Goal: Information Seeking & Learning: Learn about a topic

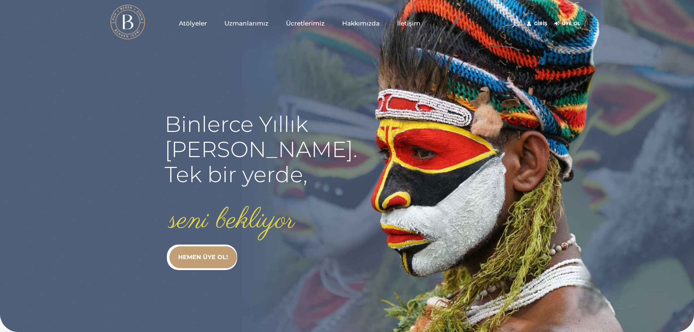
click at [358, 24] on span "Hakkımızda" at bounding box center [361, 23] width 38 height 8
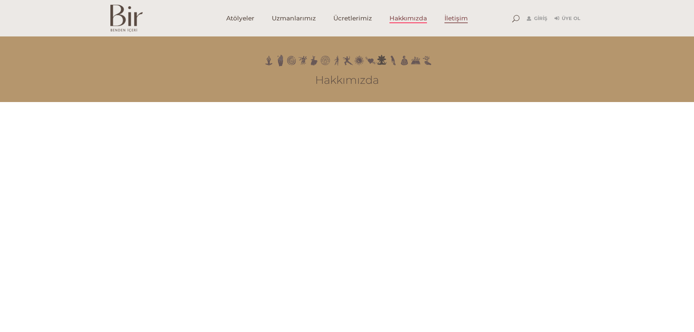
click at [460, 18] on span "İletişim" at bounding box center [455, 18] width 23 height 8
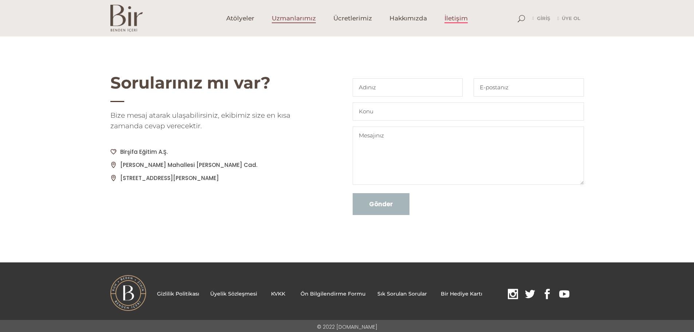
click at [307, 20] on span "Uzmanlarımız" at bounding box center [294, 18] width 44 height 8
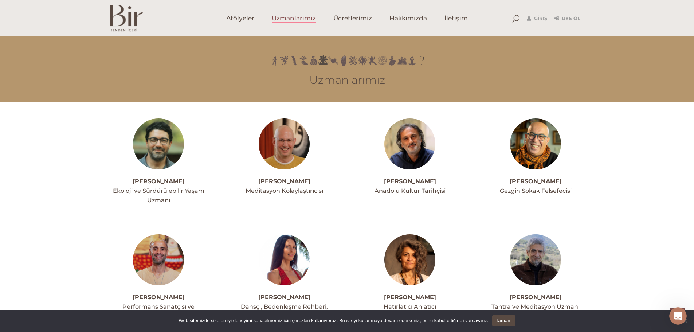
scroll to position [1700, 0]
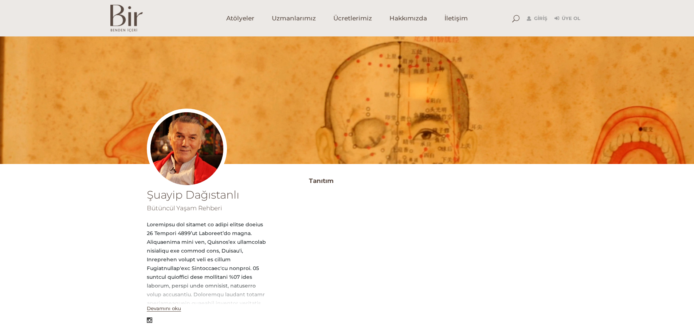
scroll to position [61, 0]
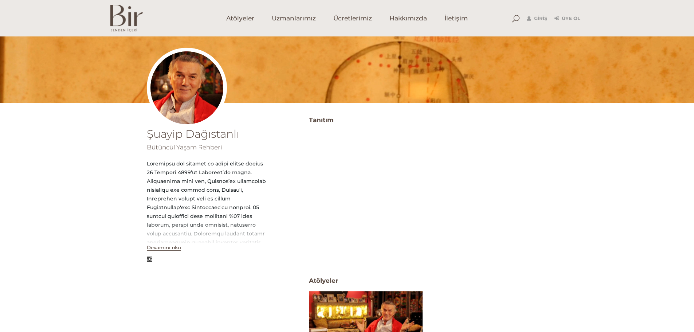
click at [167, 247] on button "Devamını oku" at bounding box center [164, 247] width 34 height 6
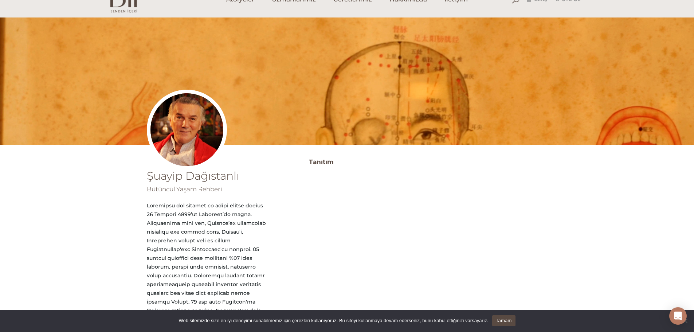
scroll to position [0, 0]
